Goal: Check status: Check status

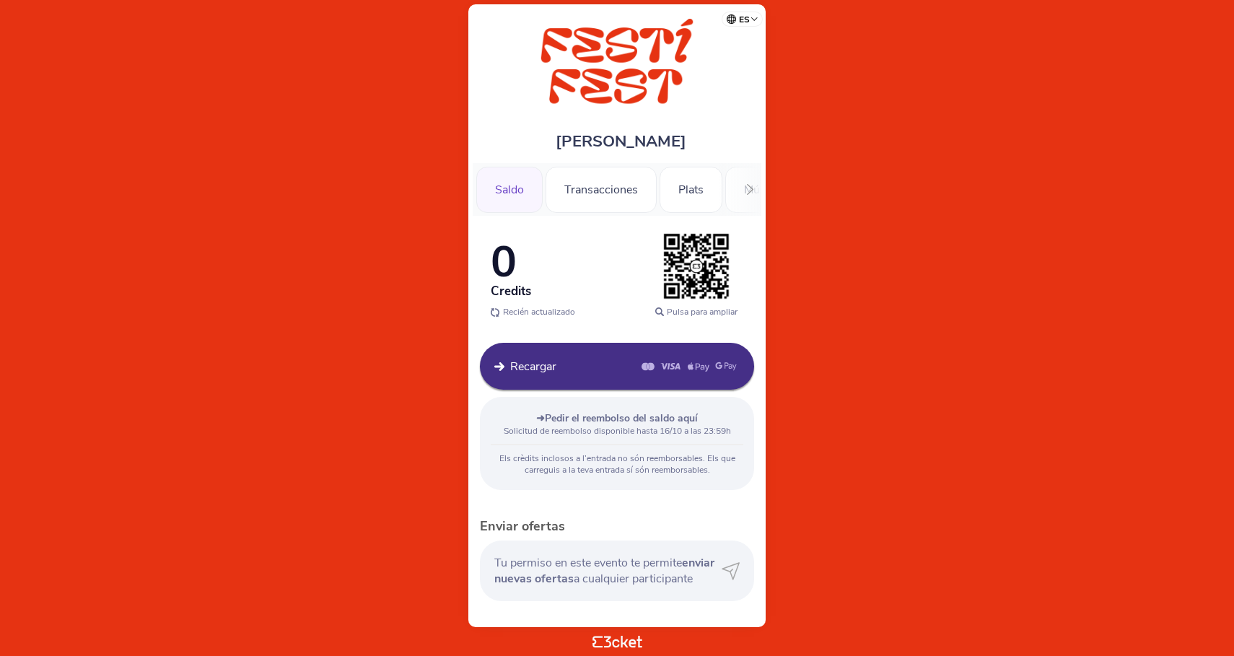
click at [509, 192] on div "Saldo" at bounding box center [509, 190] width 66 height 46
click at [991, 207] on body "es Português ([GEOGRAPHIC_DATA]) English Español Catalan [DEMOGRAPHIC_DATA] [PE…" at bounding box center [617, 328] width 1222 height 644
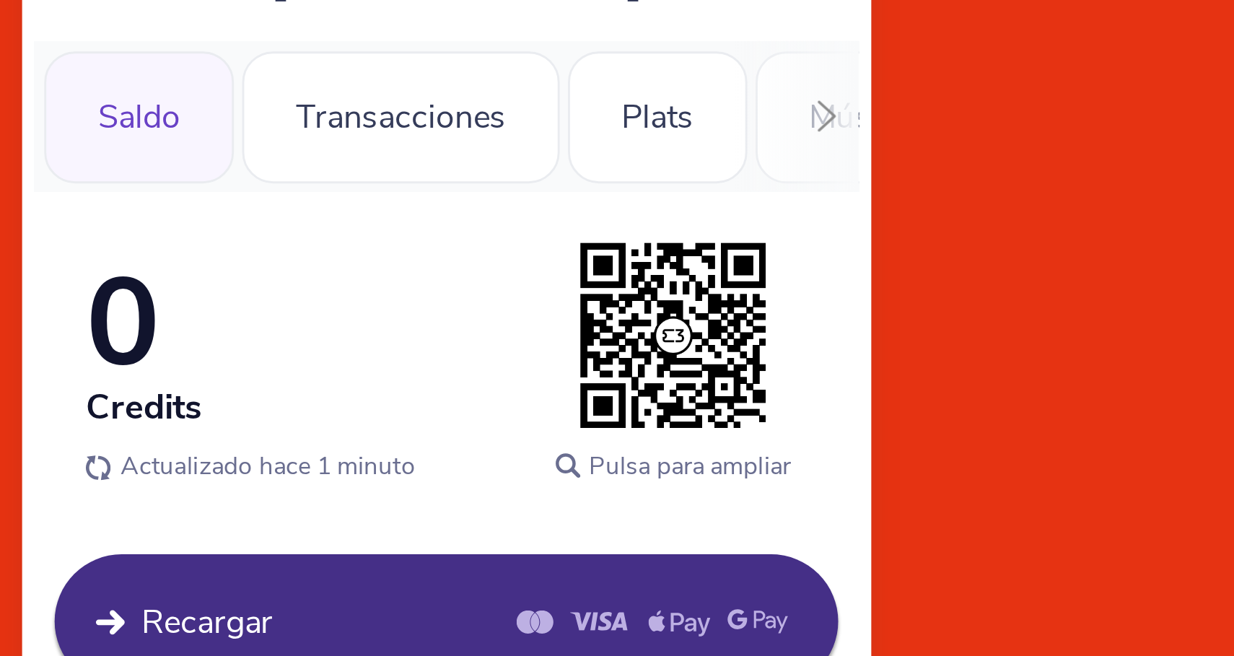
click at [476, 167] on div "Saldo" at bounding box center [509, 190] width 66 height 46
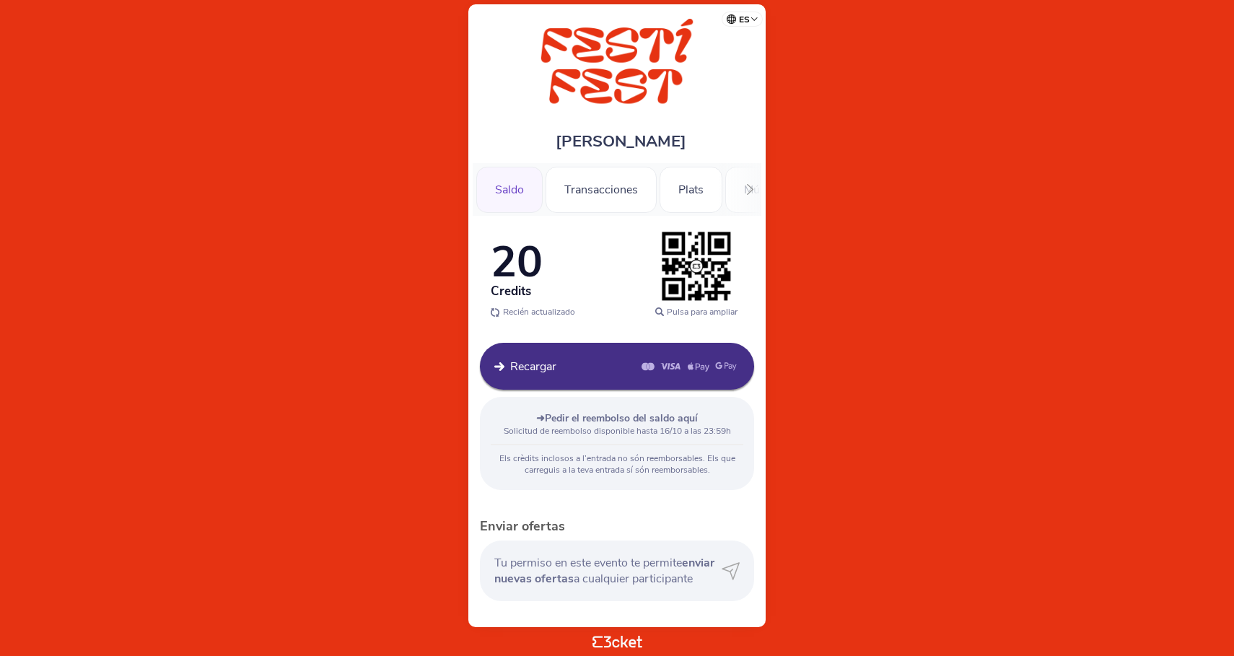
click at [506, 266] on span "20" at bounding box center [517, 261] width 52 height 59
click at [611, 194] on div "Transacciones" at bounding box center [600, 190] width 111 height 46
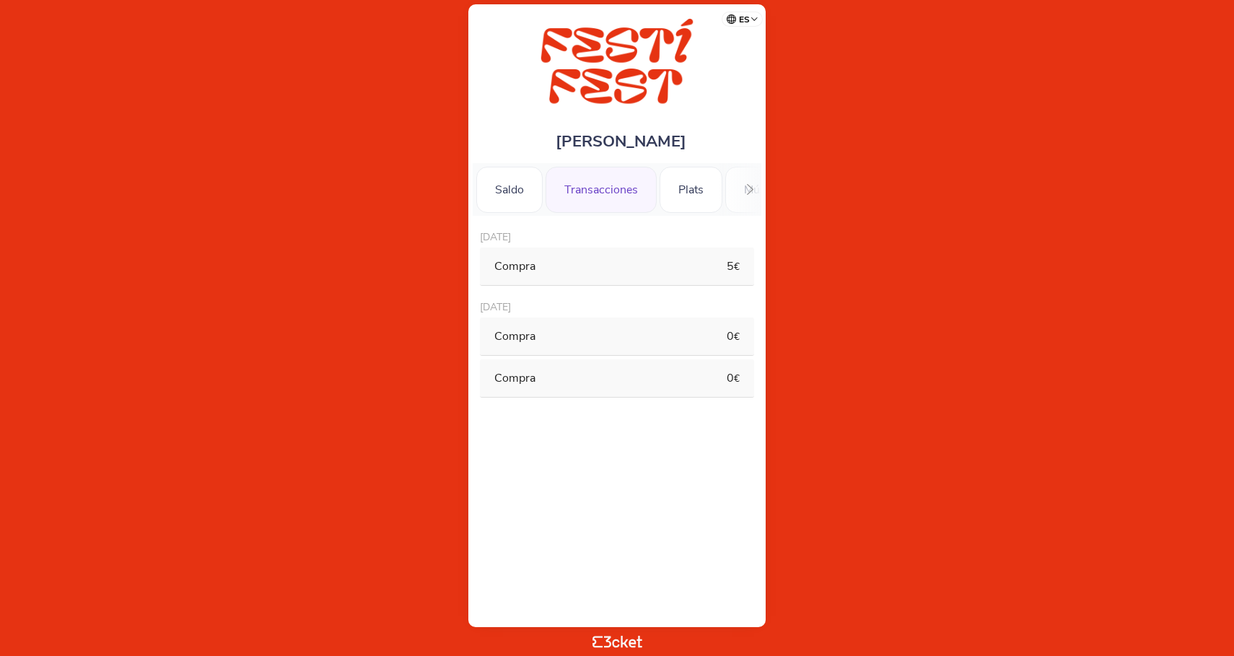
click at [620, 341] on div "Compra" at bounding box center [592, 336] width 196 height 16
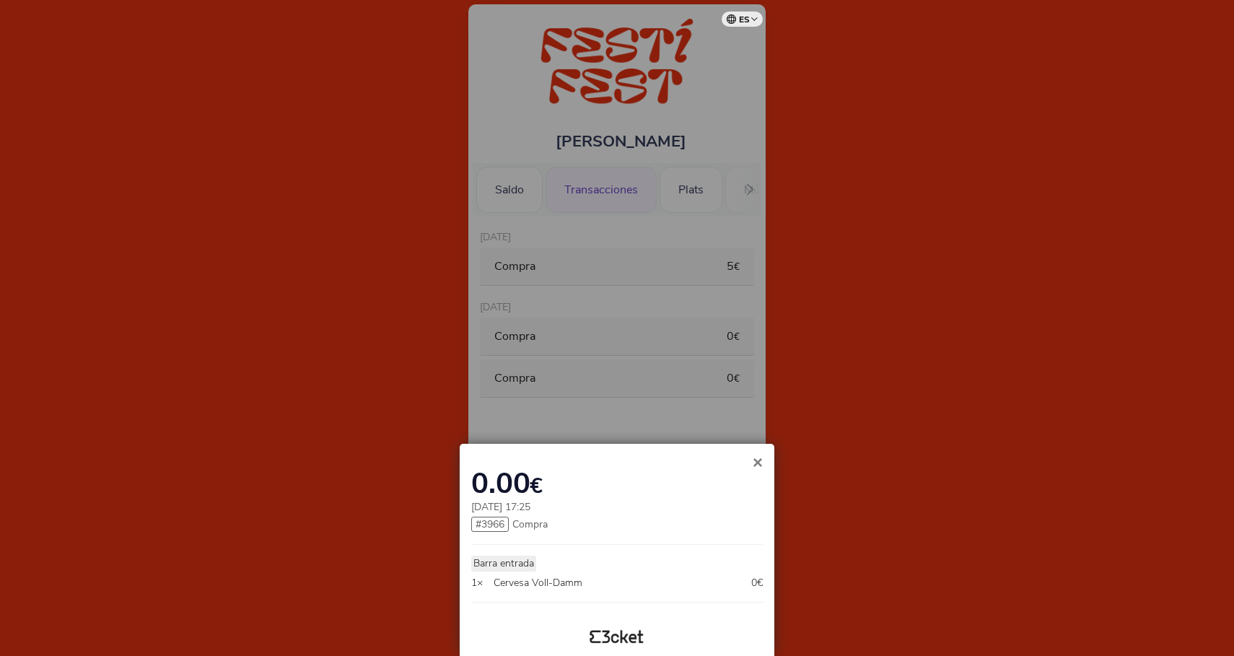
click at [752, 450] on div "× 0.00 € 01-10-2025 17:25 # 3966 Compra Barra entrada 1× Cervesa Voll-Damm 0€" at bounding box center [617, 550] width 315 height 212
click at [760, 457] on span "×" at bounding box center [758, 461] width 10 height 19
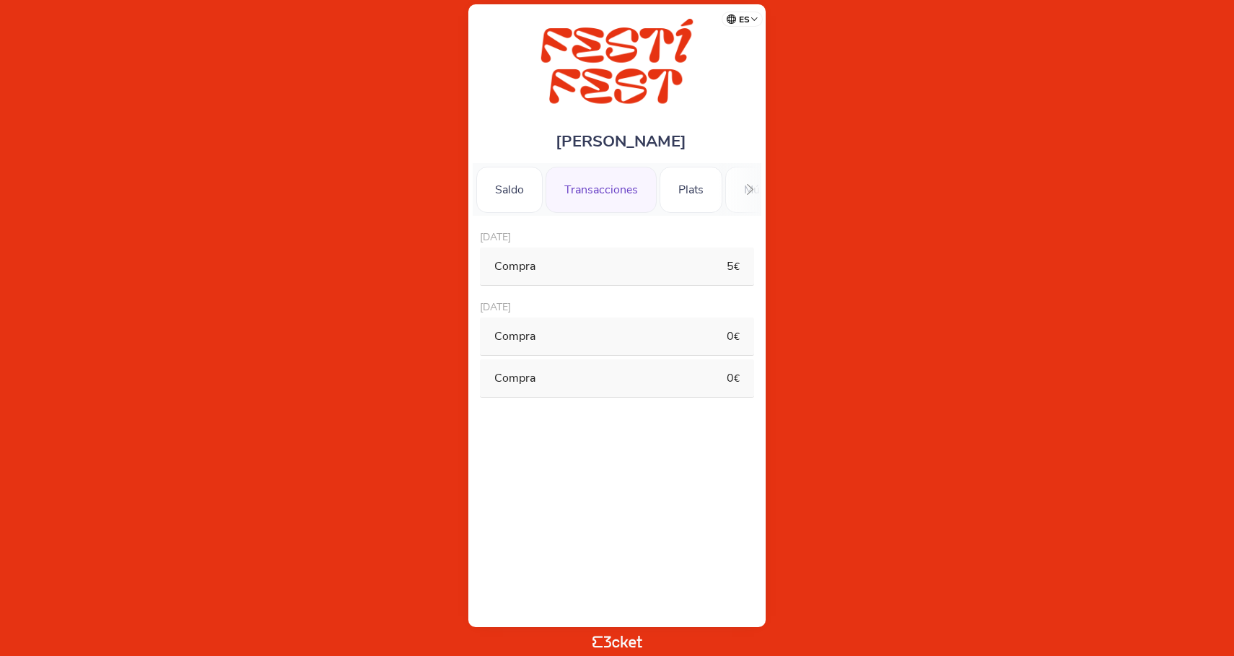
click at [610, 262] on div "Compra" at bounding box center [592, 266] width 196 height 16
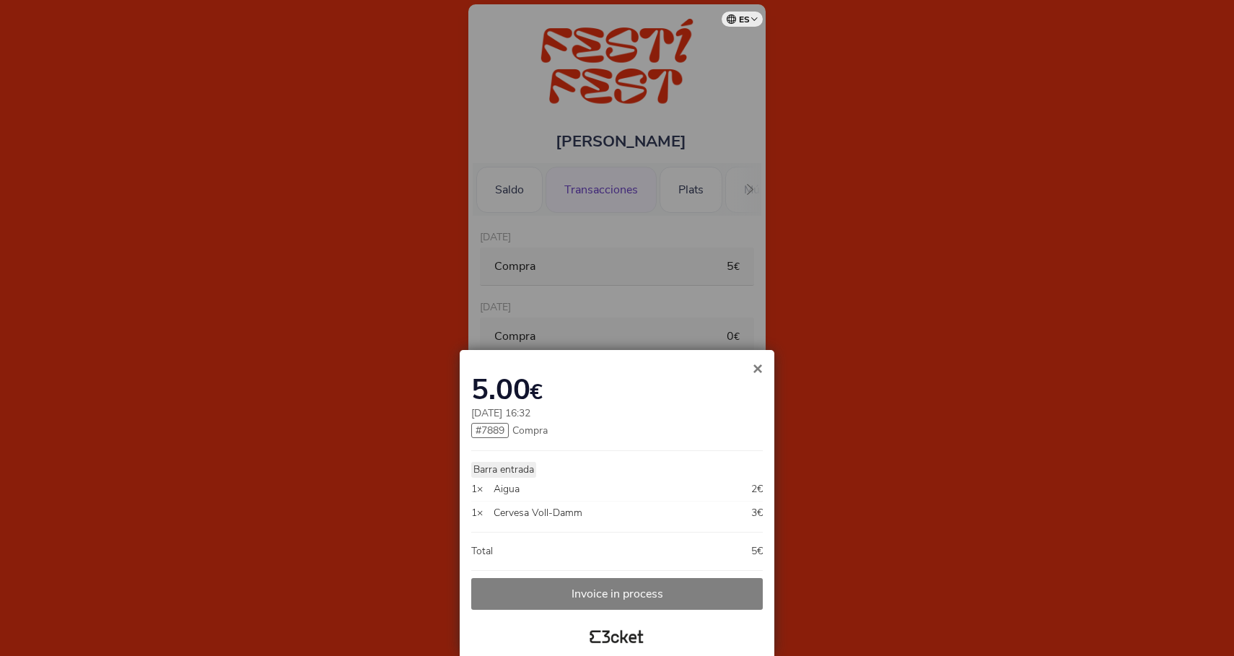
click at [767, 374] on button "×" at bounding box center [757, 368] width 33 height 17
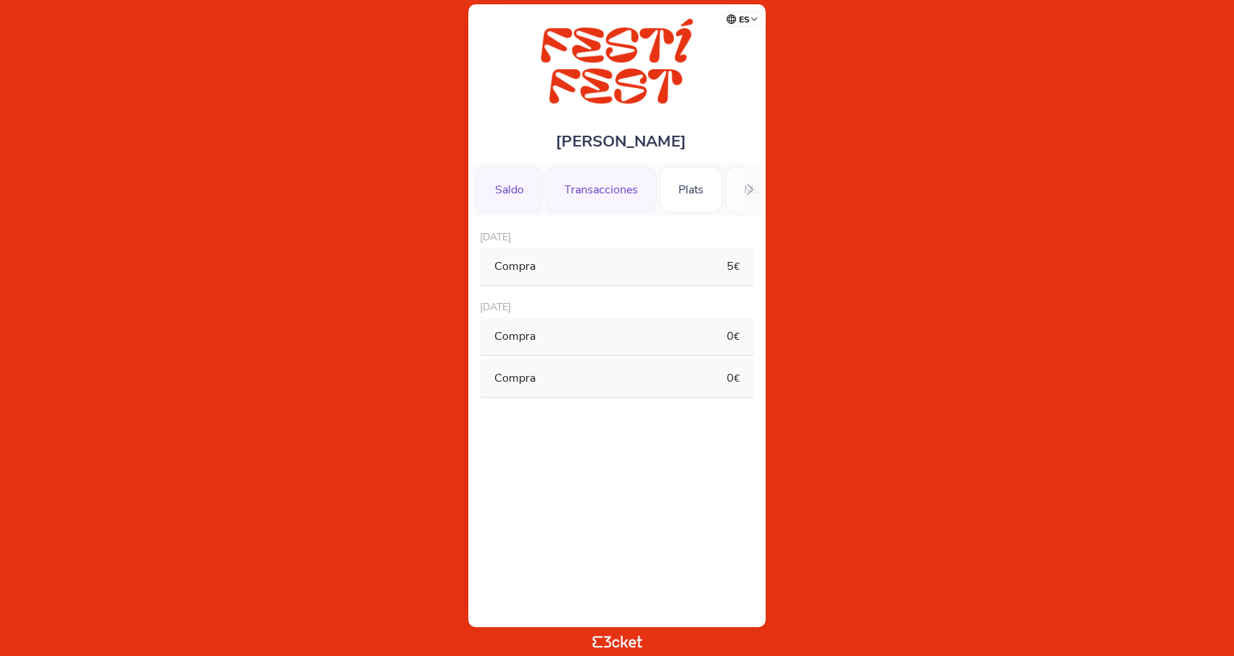
click at [503, 195] on div "Saldo" at bounding box center [509, 190] width 66 height 46
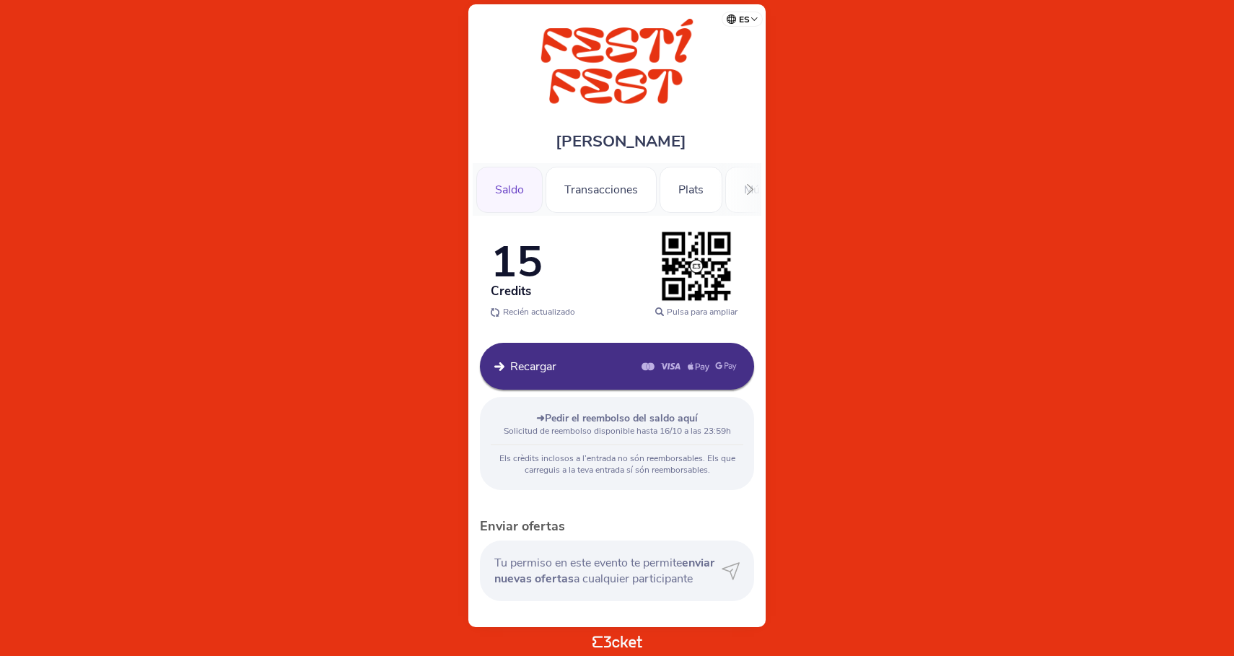
click at [519, 268] on span "15" at bounding box center [517, 261] width 52 height 59
click at [623, 183] on div "Transacciones" at bounding box center [600, 190] width 111 height 46
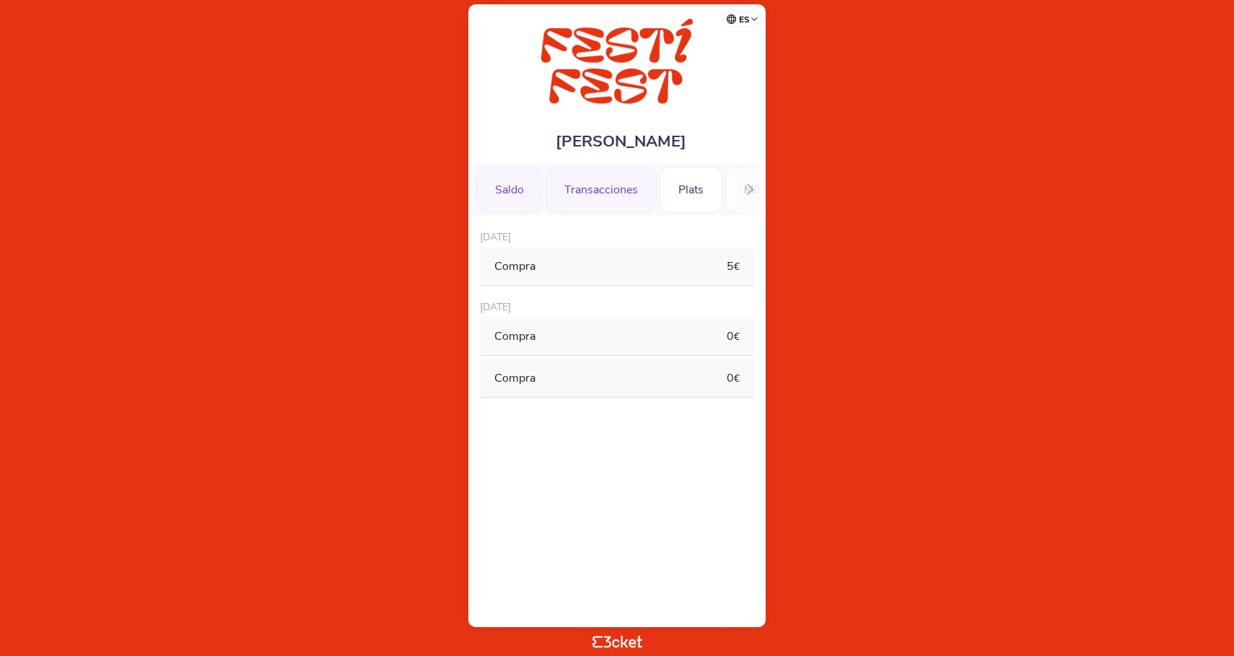
click at [512, 193] on div "Saldo" at bounding box center [509, 190] width 66 height 46
